Goal: Task Accomplishment & Management: Manage account settings

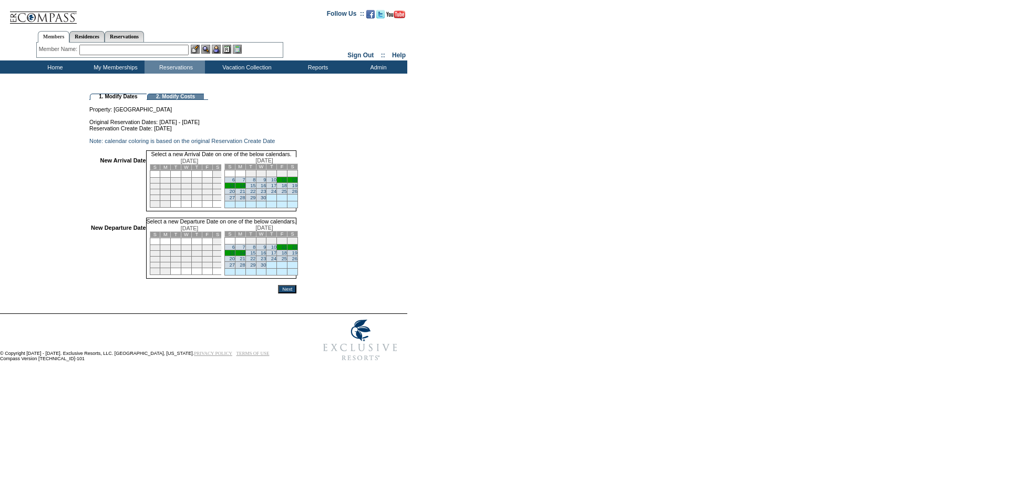
click at [276, 182] on link "10" at bounding box center [273, 179] width 5 height 5
click at [255, 256] on link "15" at bounding box center [252, 253] width 5 height 5
click at [296, 295] on input "Next" at bounding box center [287, 291] width 18 height 8
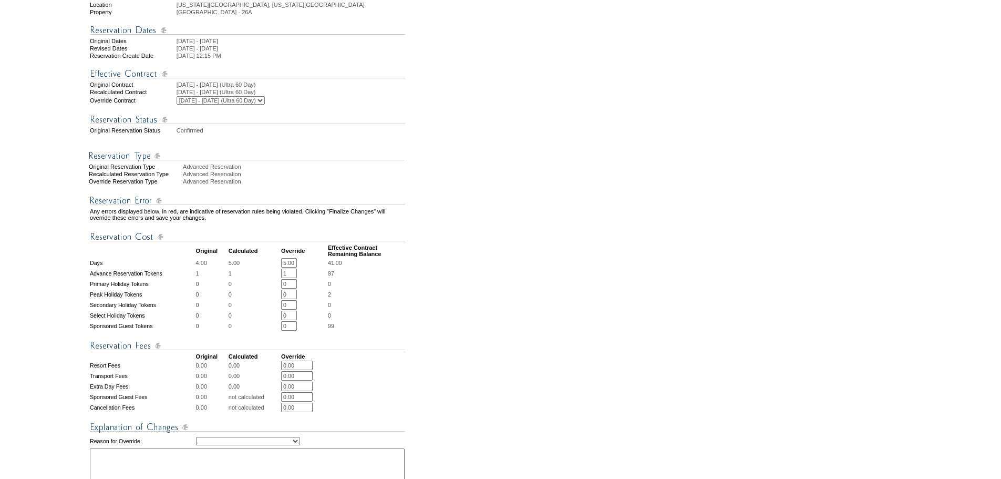
scroll to position [315, 0]
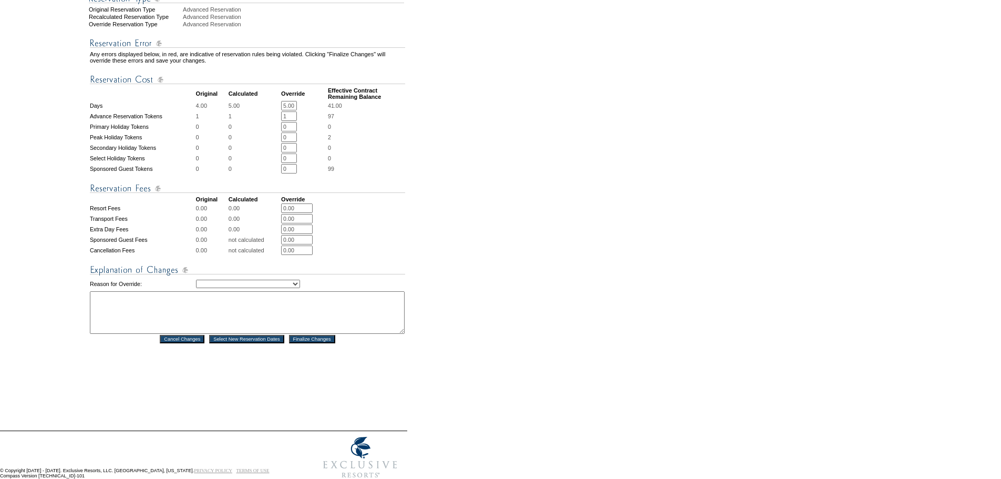
click at [300, 288] on select "Creating Continuous Stay Days Rebooked After Cancellation Editing Occupant Expe…" at bounding box center [248, 284] width 104 height 8
select select "1043"
click at [196, 288] on select "Creating Continuous Stay Days Rebooked After Cancellation Editing Occupant Expe…" at bounding box center [248, 284] width 104 height 8
click at [279, 333] on textarea at bounding box center [247, 312] width 315 height 43
type textarea "AG"
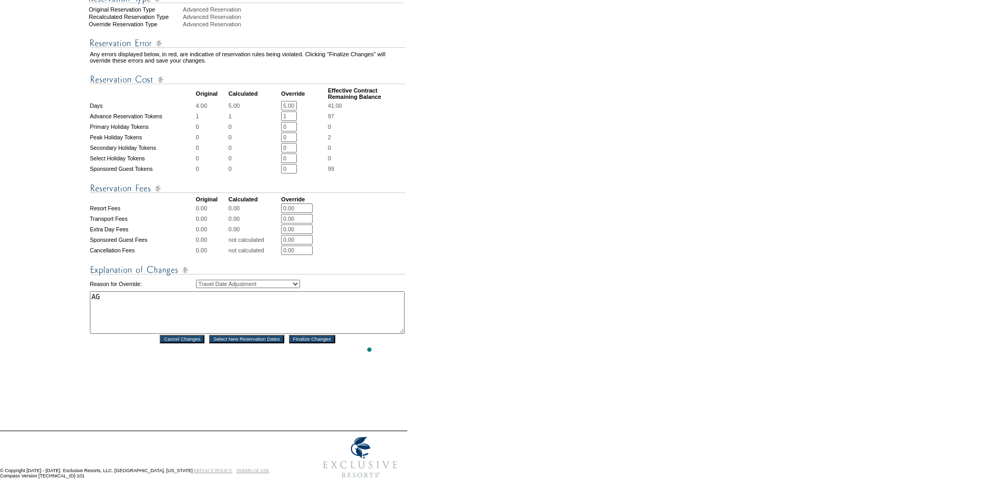
click at [318, 343] on input "Finalize Changes" at bounding box center [312, 339] width 46 height 8
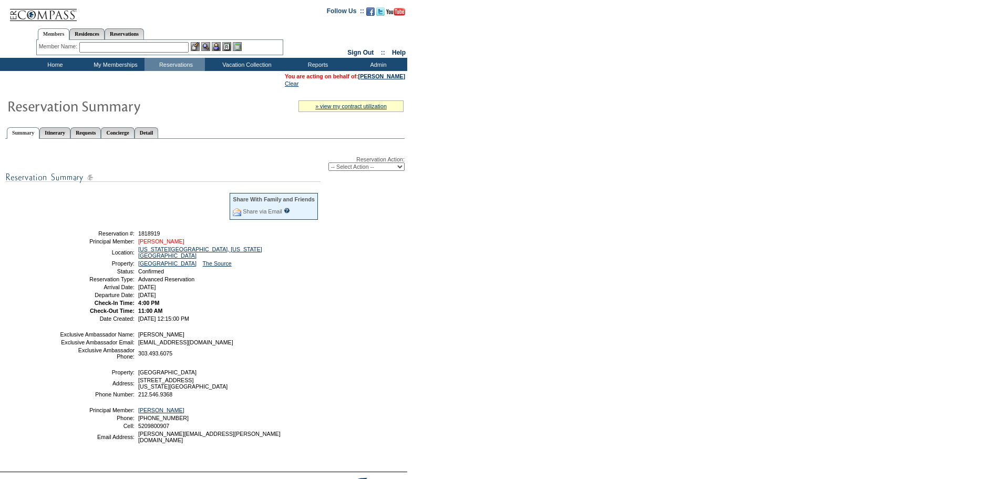
click at [167, 244] on link "[PERSON_NAME]" at bounding box center [161, 241] width 46 height 6
